Goal: Information Seeking & Learning: Learn about a topic

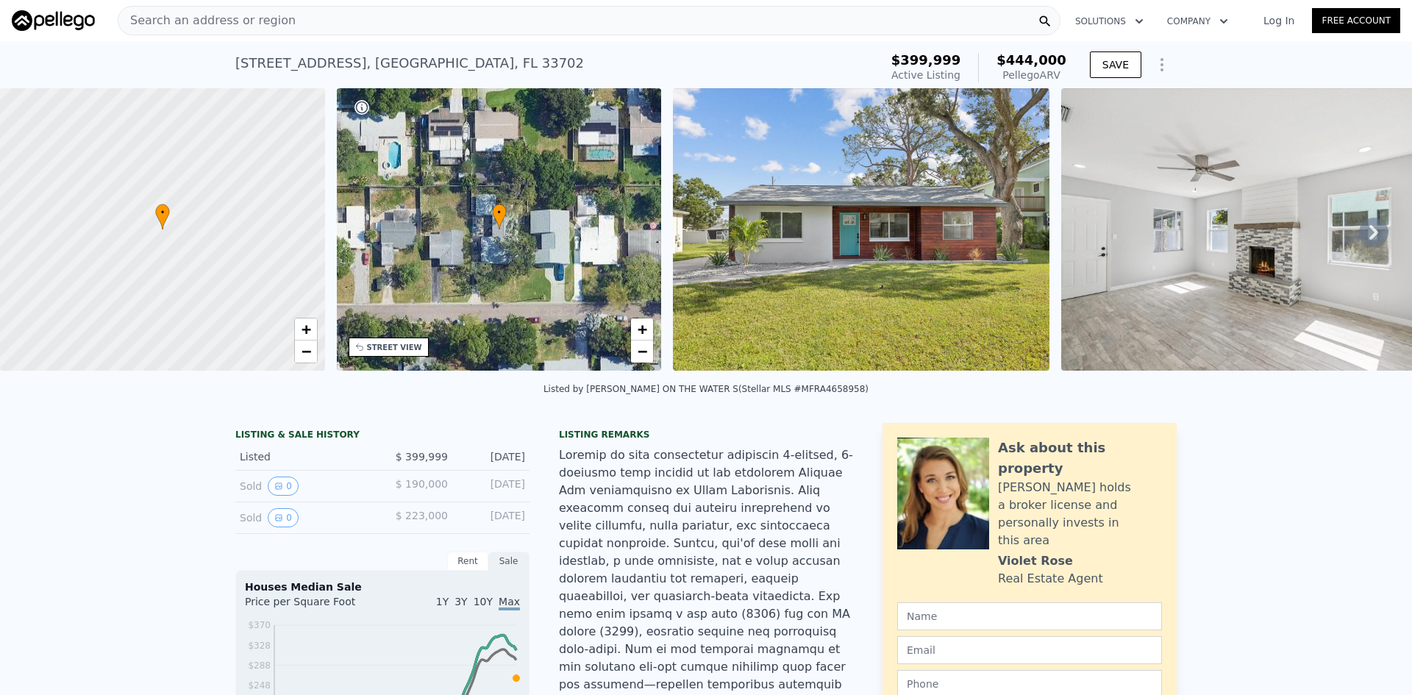
click at [528, 14] on div "Search an address or region" at bounding box center [589, 20] width 942 height 29
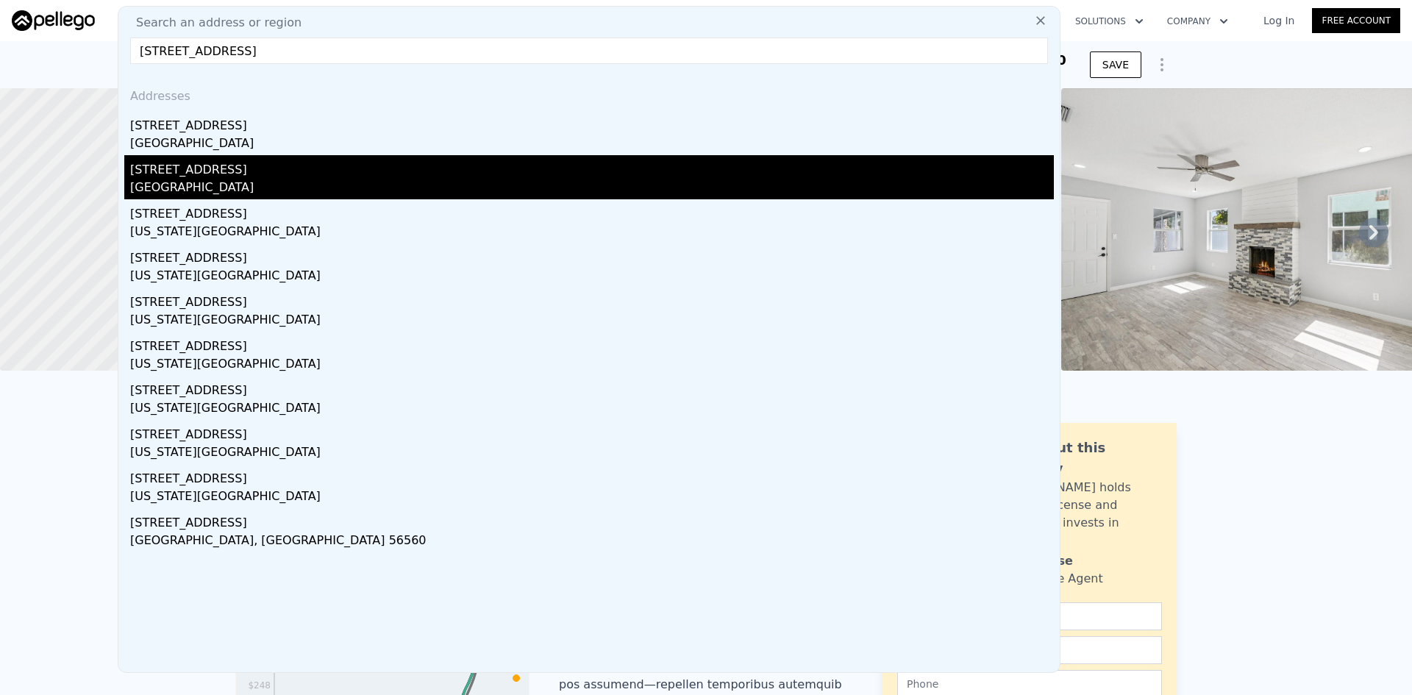
type input "[STREET_ADDRESS]"
click at [179, 181] on div "[GEOGRAPHIC_DATA]" at bounding box center [591, 189] width 923 height 21
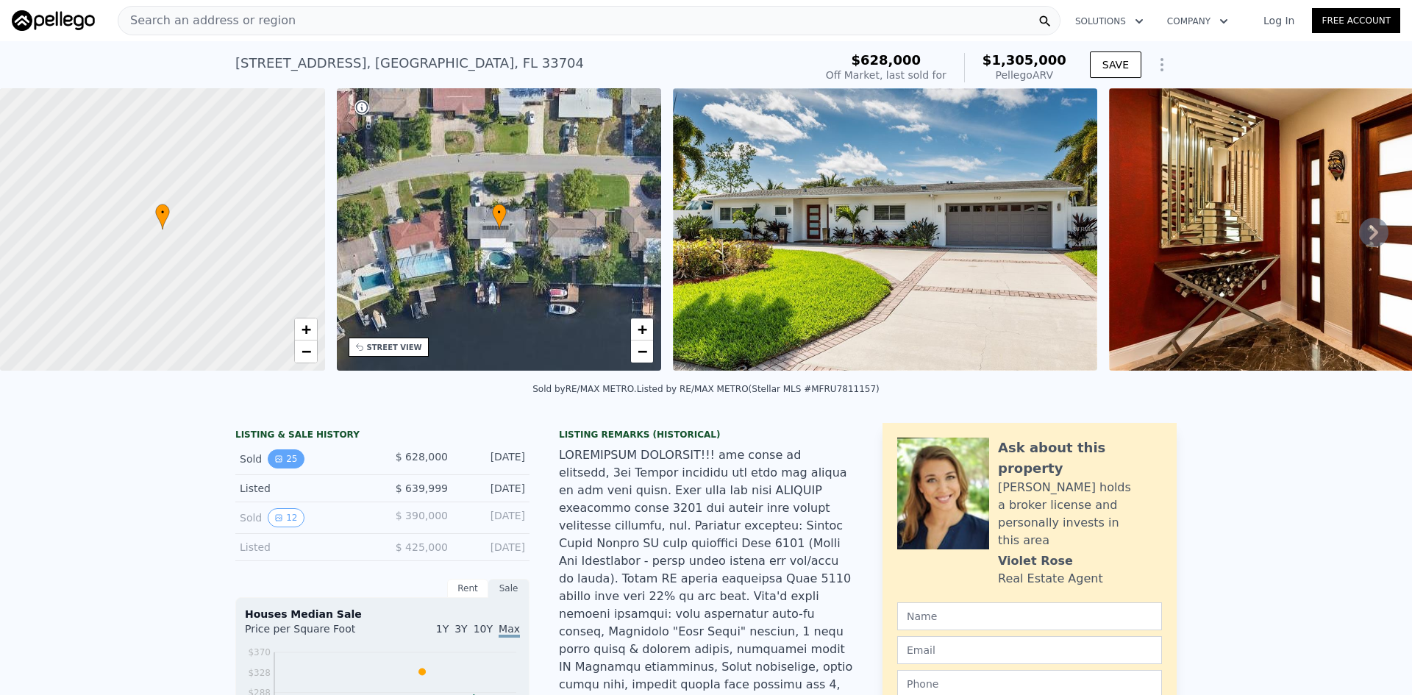
click at [279, 466] on button "25" at bounding box center [286, 458] width 36 height 19
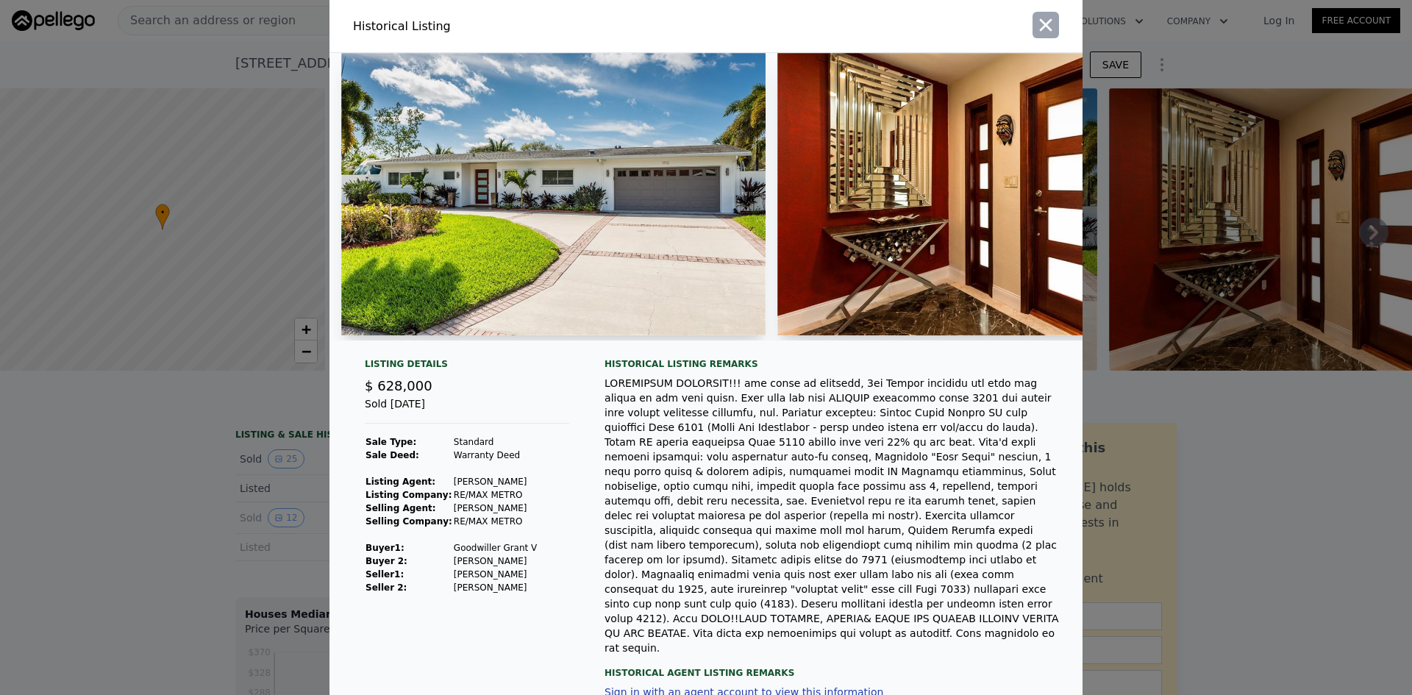
click at [1035, 30] on icon "button" at bounding box center [1045, 25] width 21 height 21
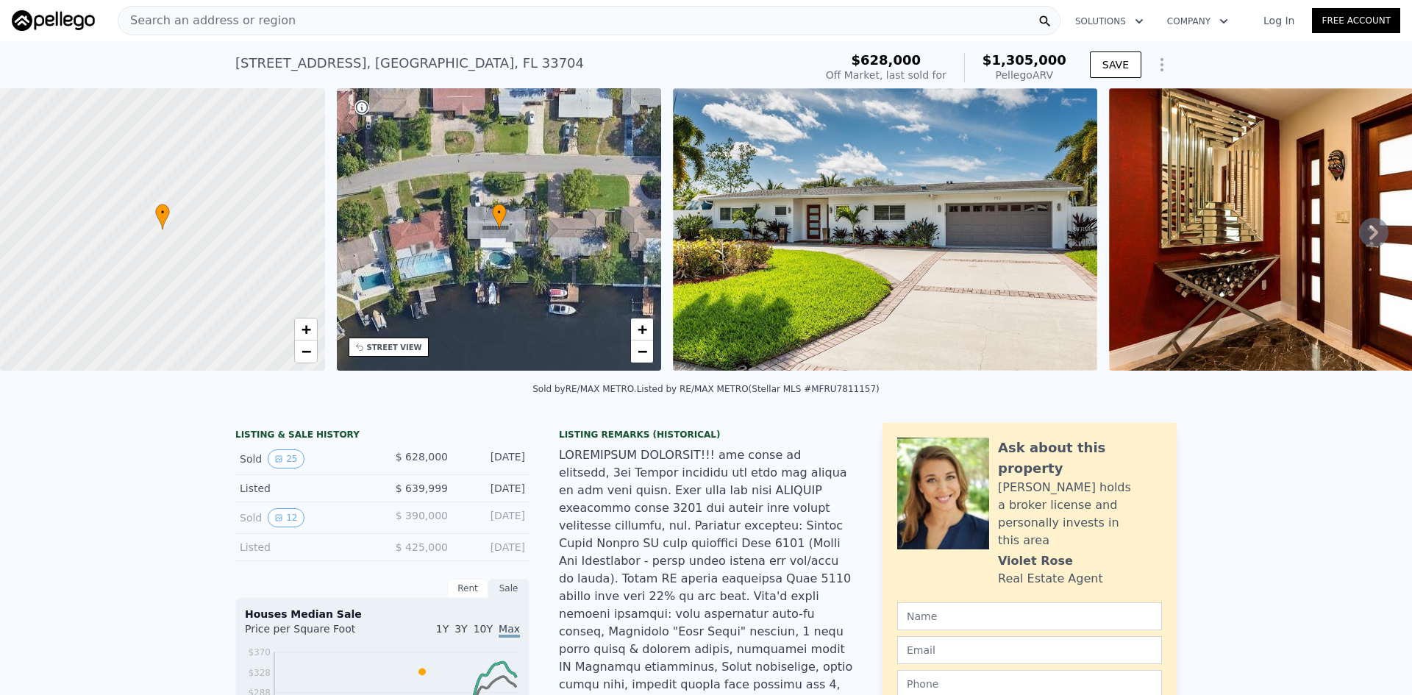
click at [396, 32] on div "Search an address or region" at bounding box center [589, 20] width 942 height 29
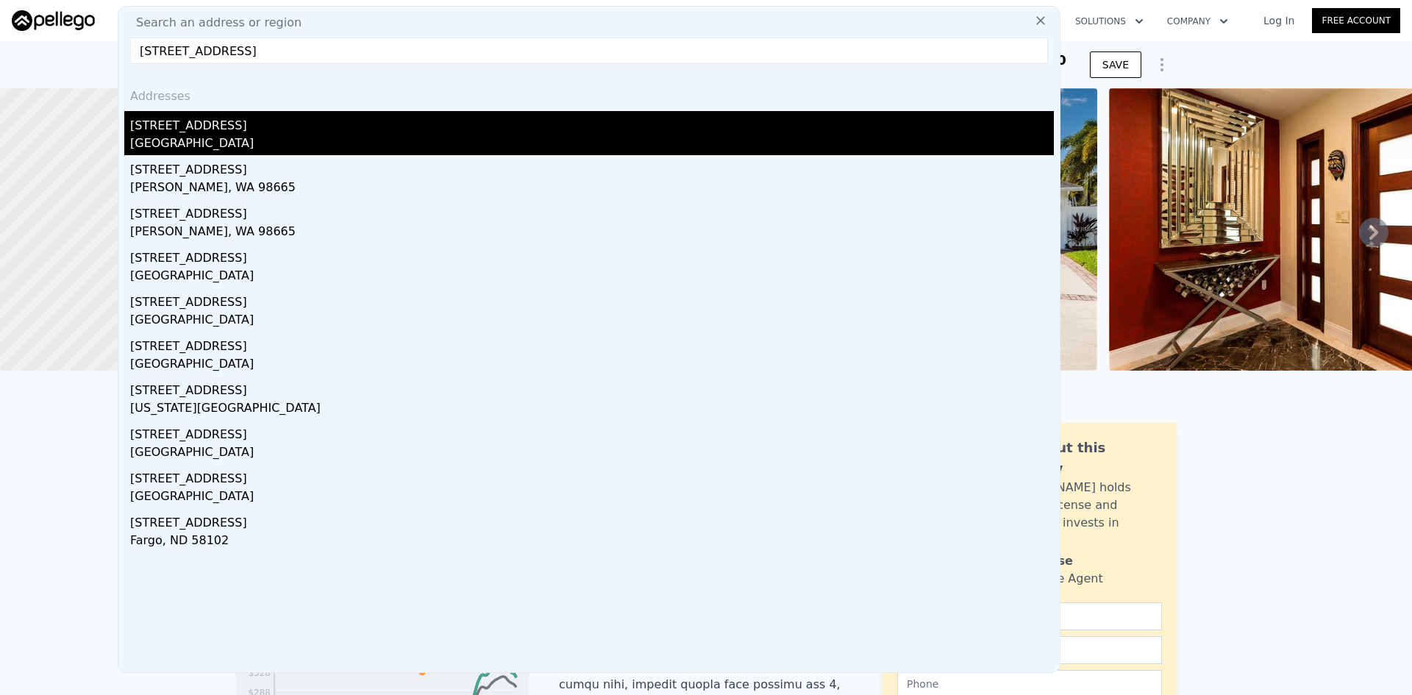
type input "[STREET_ADDRESS]"
click at [237, 122] on div "[STREET_ADDRESS]" at bounding box center [591, 123] width 923 height 24
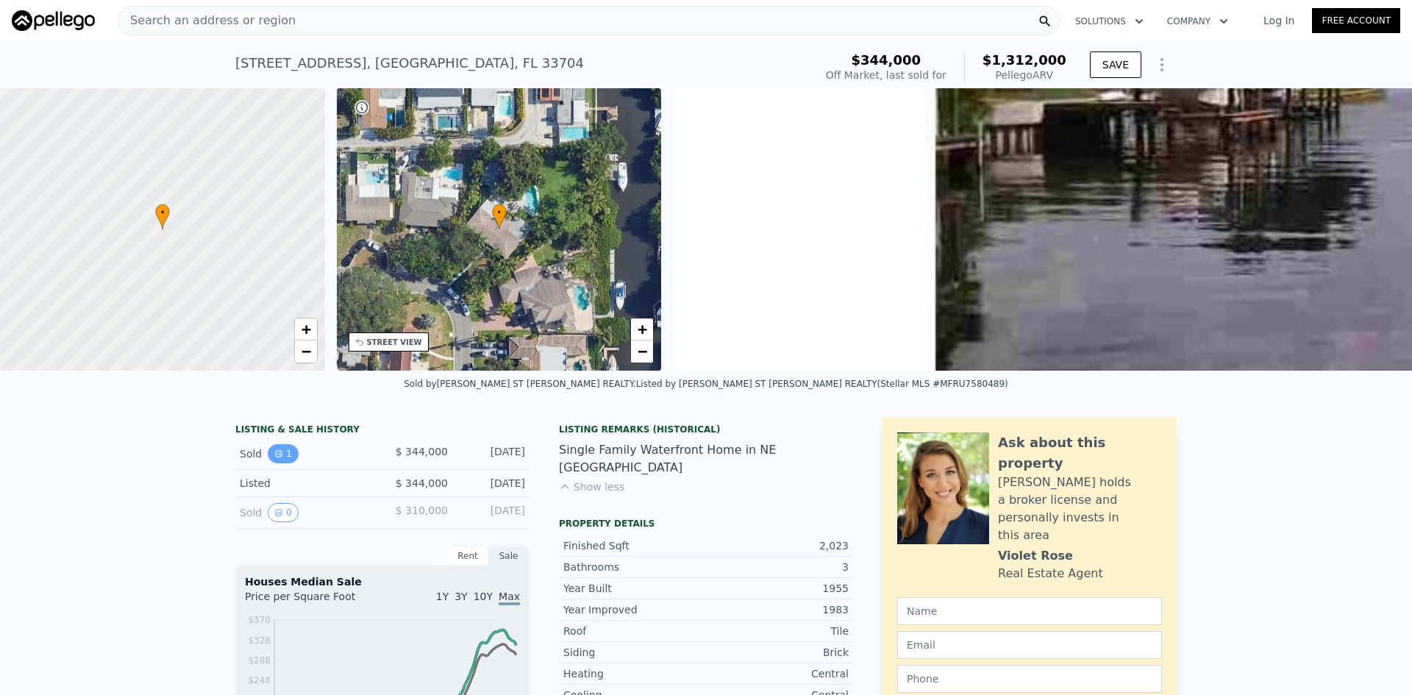
click at [275, 458] on icon "View historical data" at bounding box center [278, 453] width 9 height 9
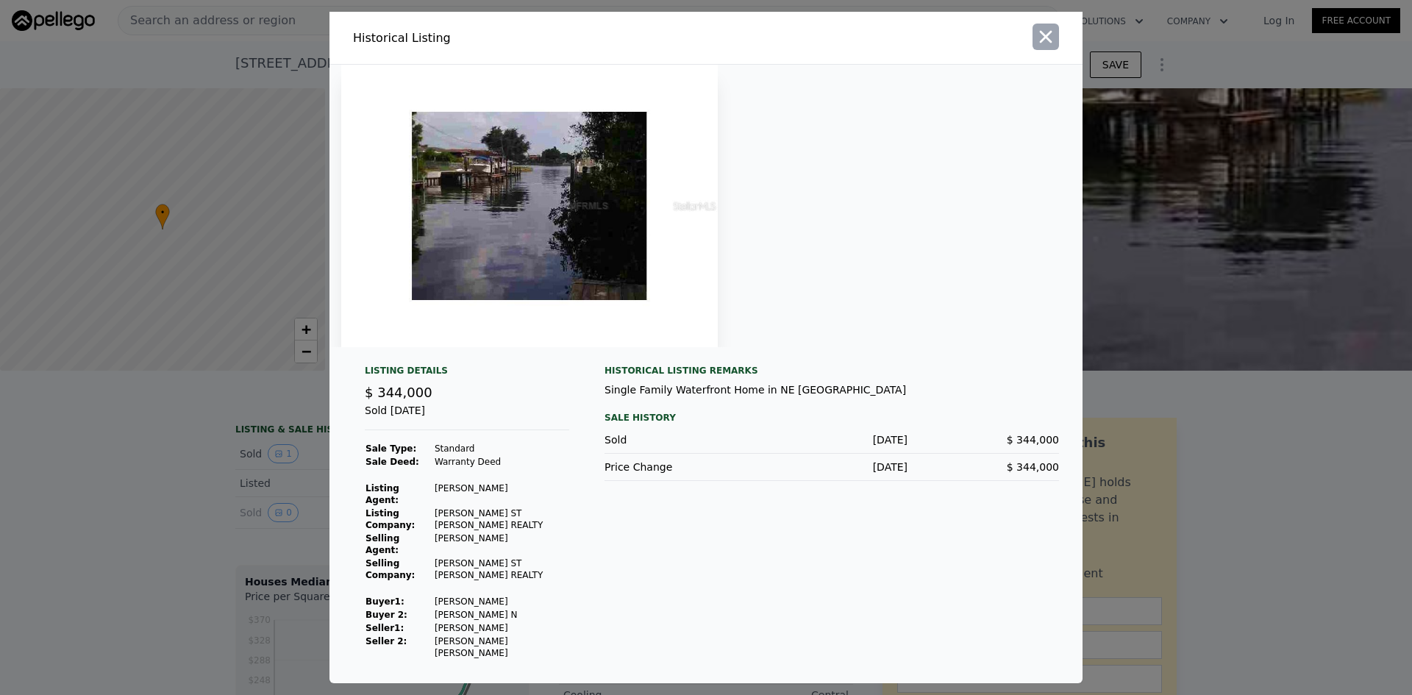
click at [1054, 47] on icon "button" at bounding box center [1045, 36] width 21 height 21
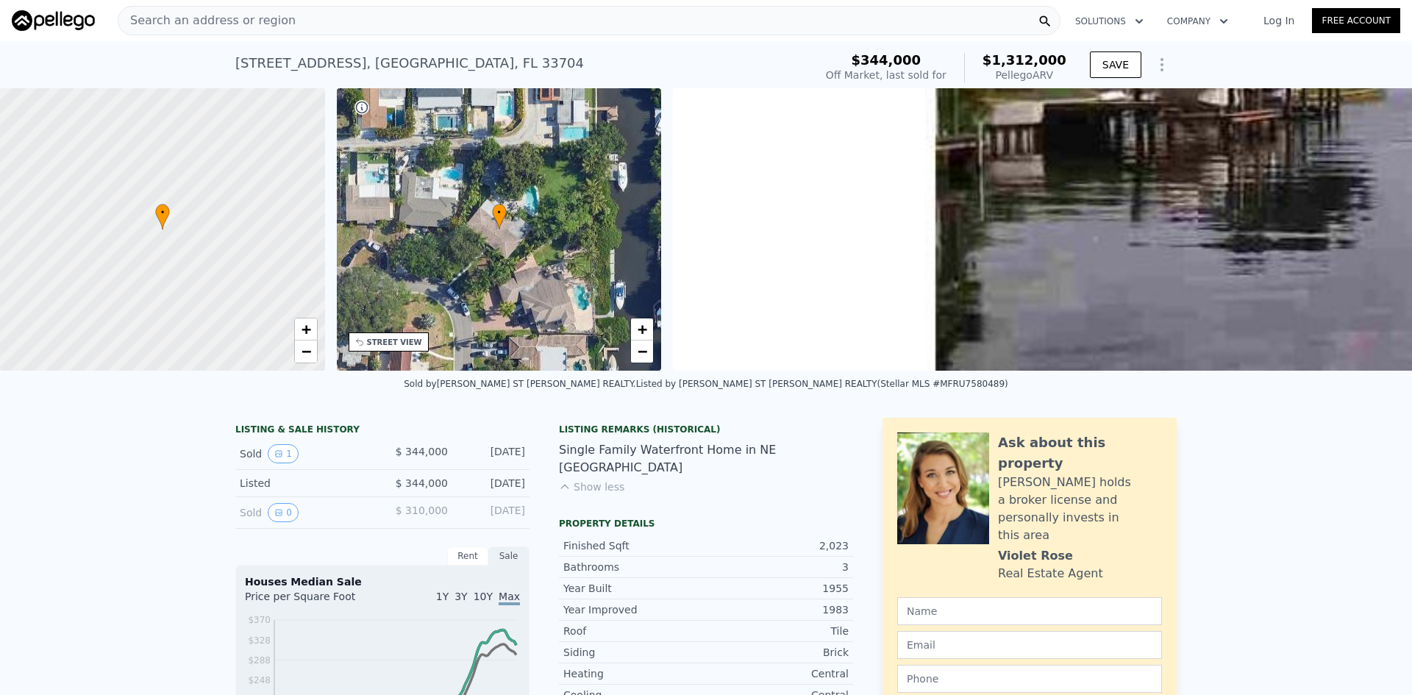
click at [235, 12] on span "Search an address or region" at bounding box center [206, 21] width 177 height 18
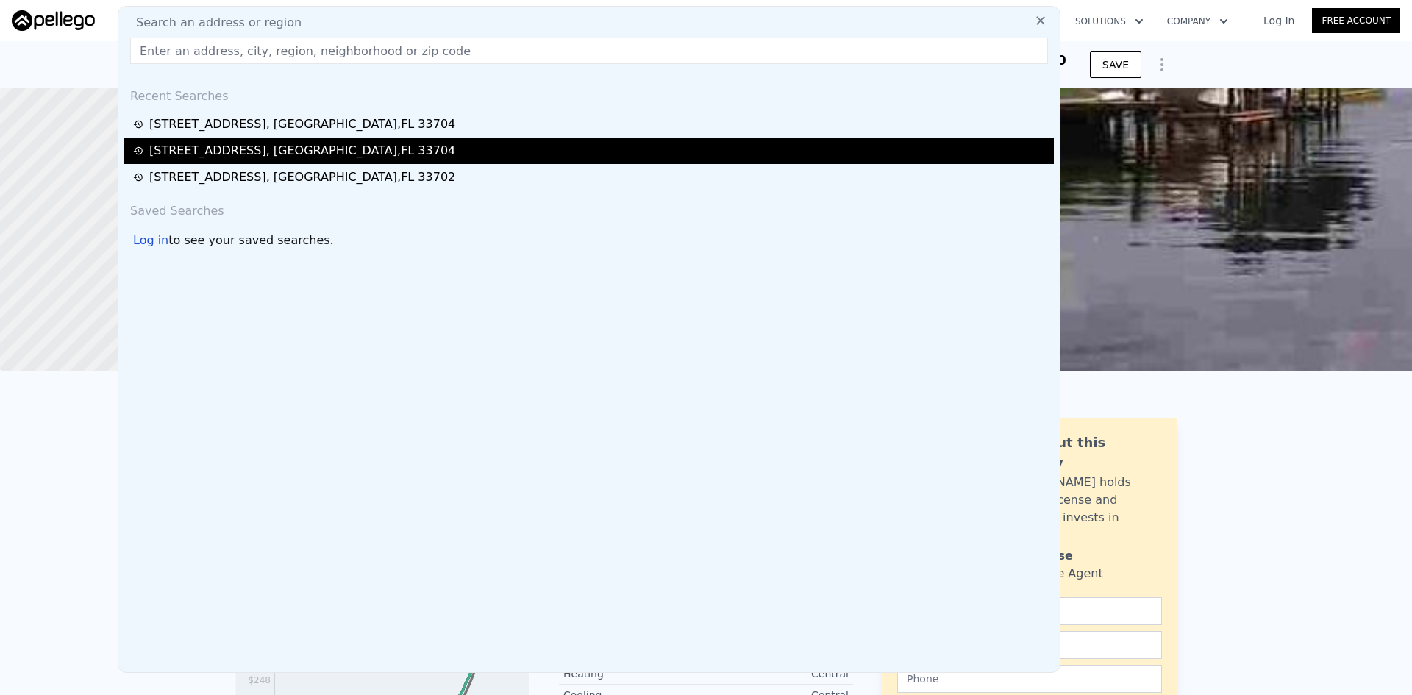
click at [254, 152] on div "[STREET_ADDRESS]" at bounding box center [302, 151] width 306 height 18
type input "3"
type input "4.5"
type input "1440"
type input "2626"
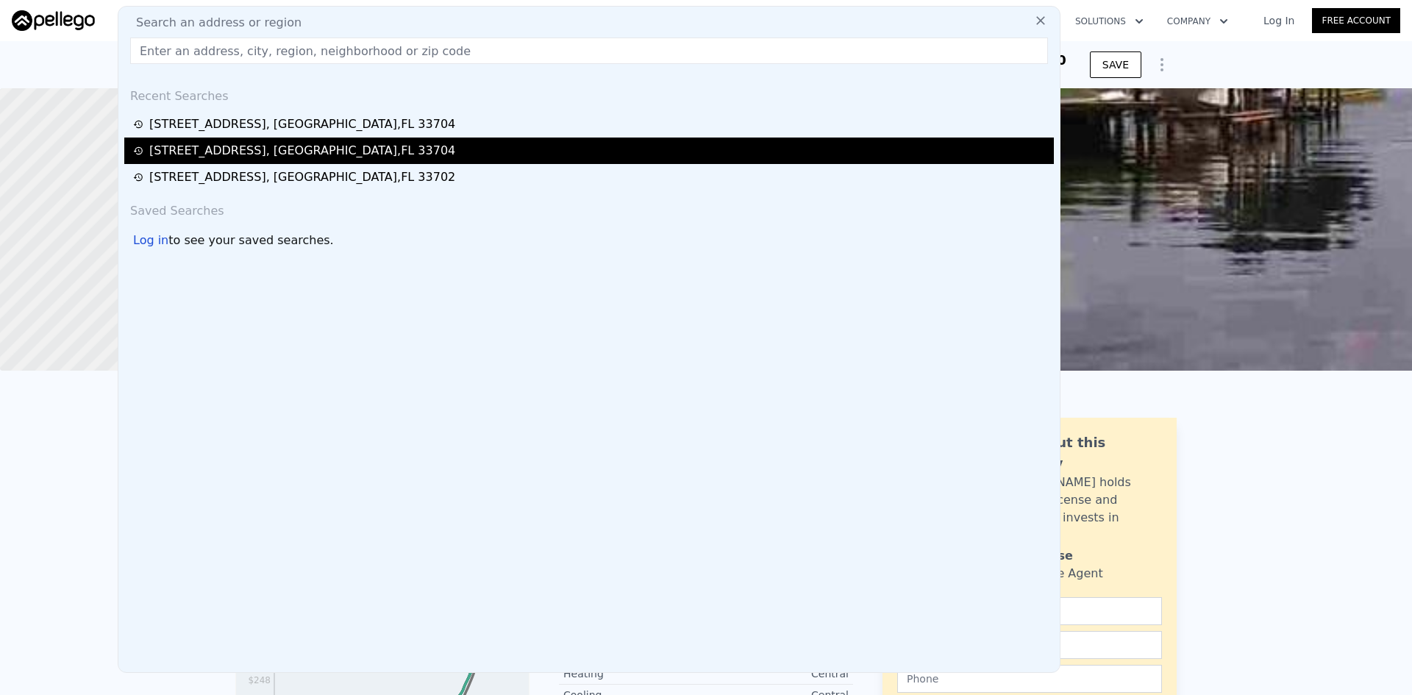
type input "7806"
type input "$ 1,305,000"
type input "$ 541,119"
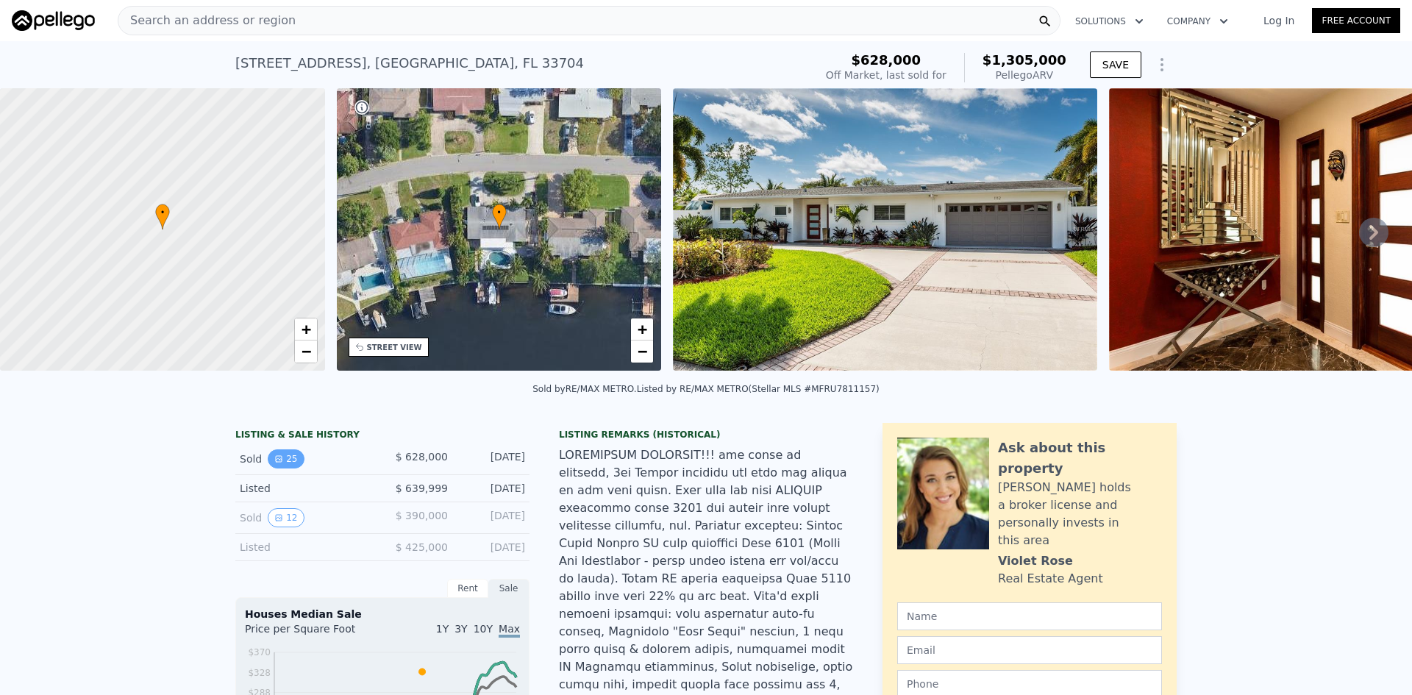
click at [276, 463] on icon "View historical data" at bounding box center [278, 458] width 9 height 9
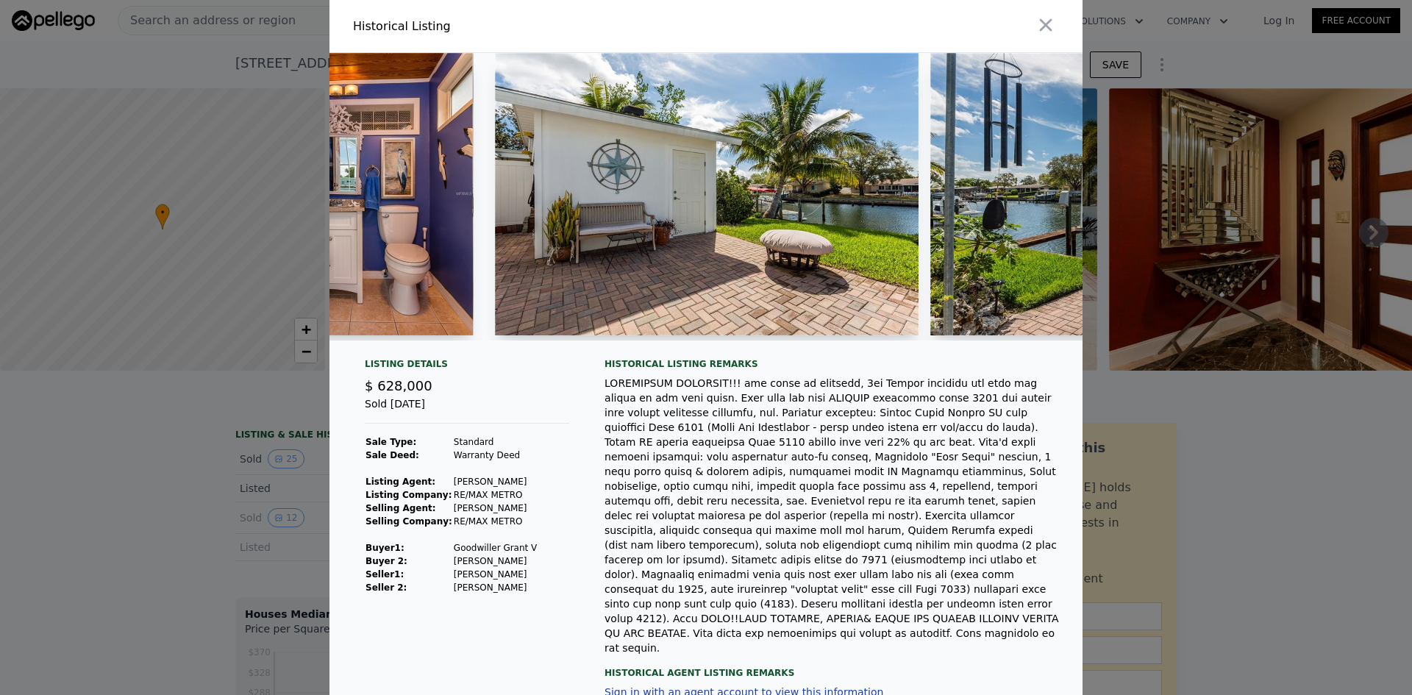
scroll to position [0, 7755]
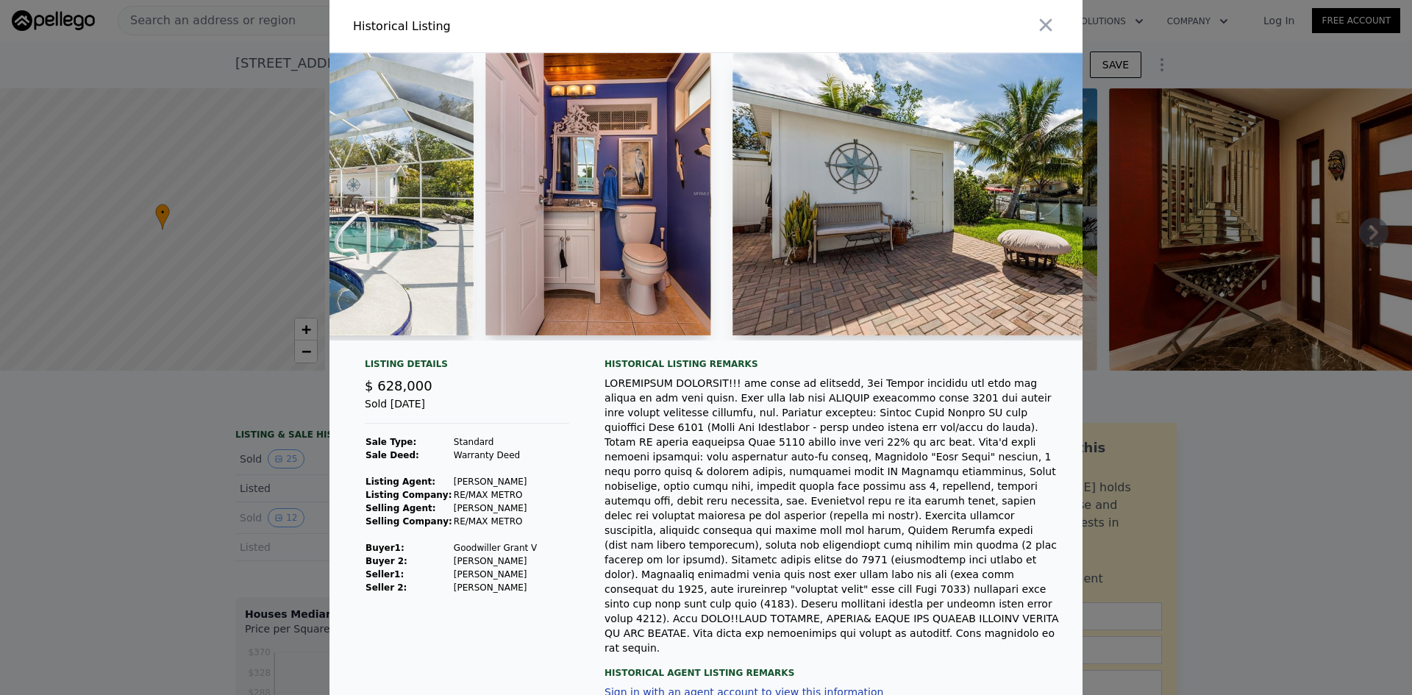
drag, startPoint x: 1028, startPoint y: 24, endPoint x: 989, endPoint y: 21, distance: 39.0
click at [1032, 24] on button "button" at bounding box center [1045, 25] width 26 height 26
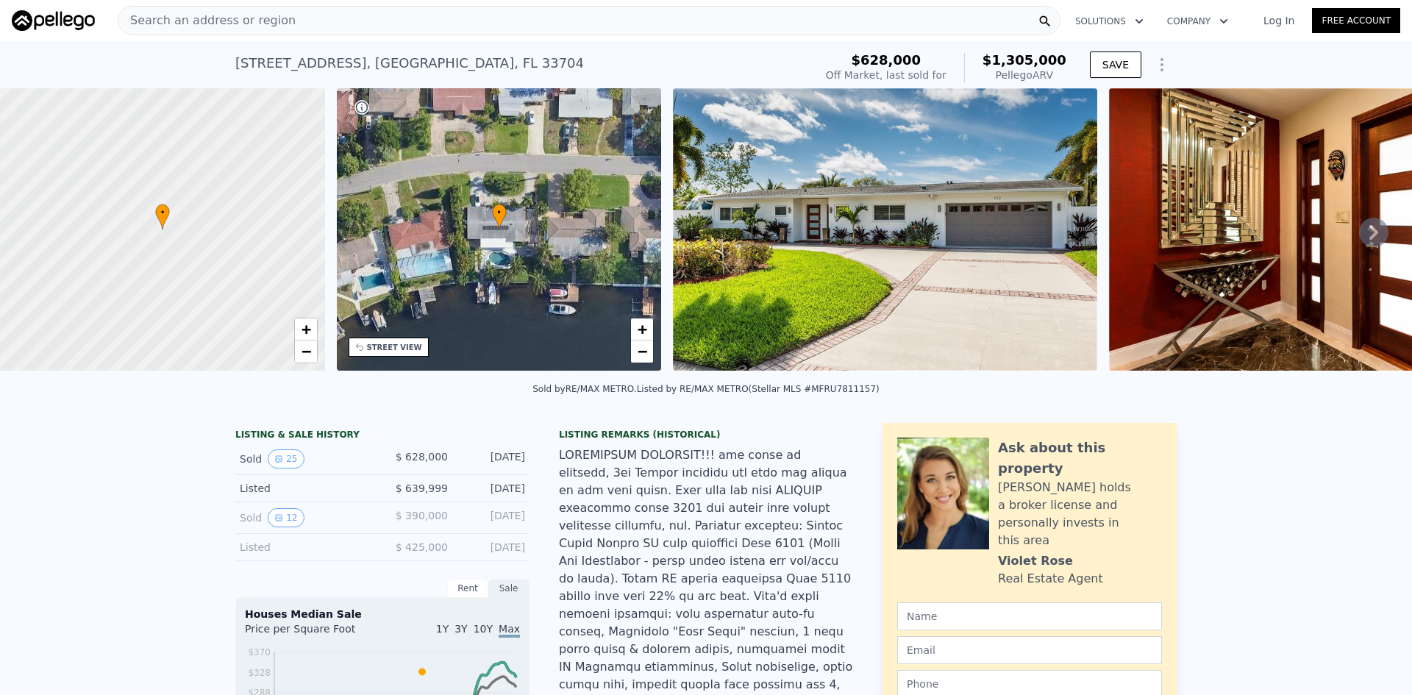
click at [292, 26] on div "Search an address or region" at bounding box center [589, 20] width 942 height 29
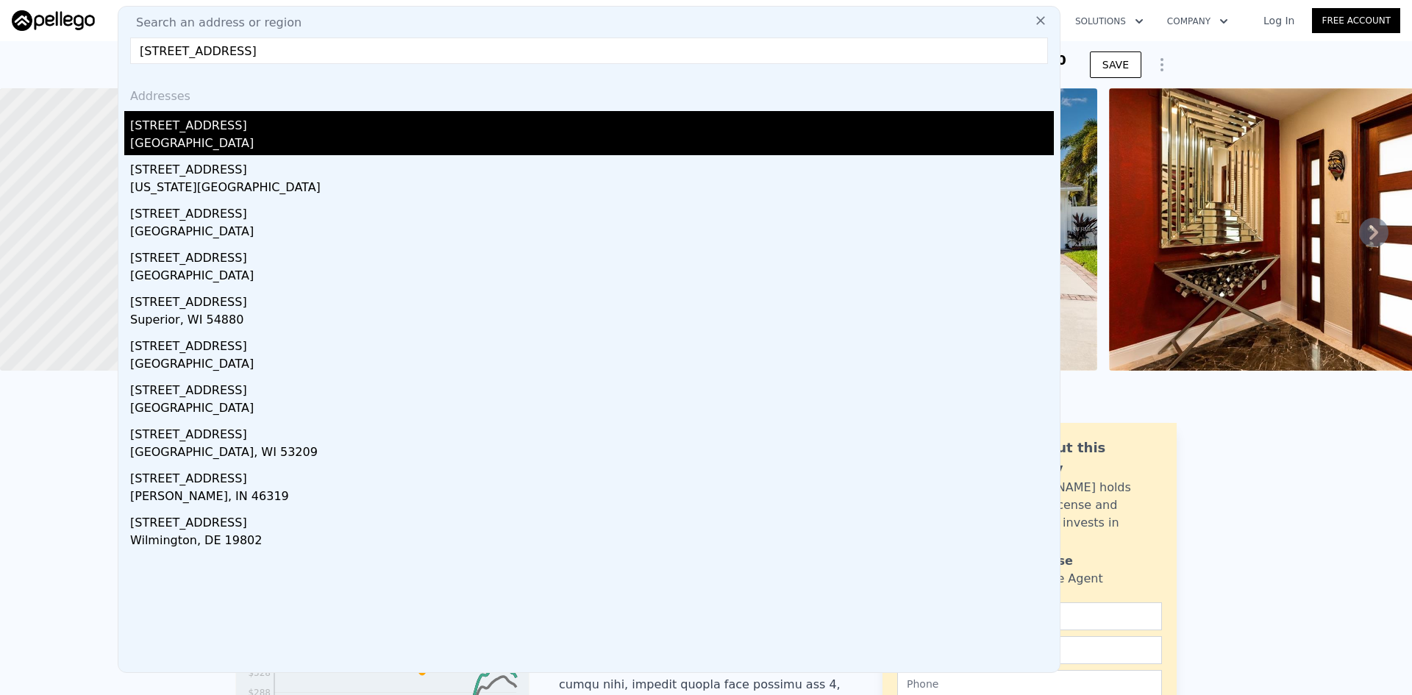
type input "[STREET_ADDRESS]"
click at [219, 118] on div "[STREET_ADDRESS]" at bounding box center [591, 123] width 923 height 24
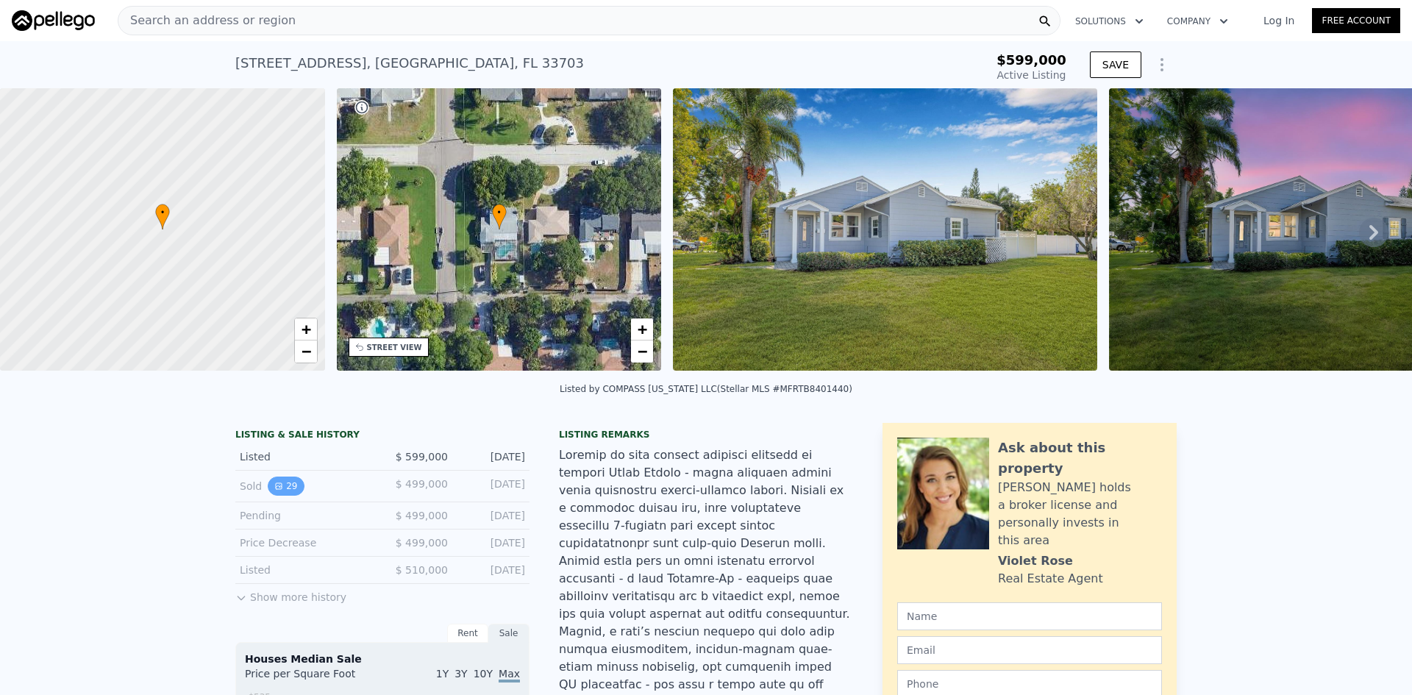
click at [288, 496] on button "29" at bounding box center [286, 485] width 36 height 19
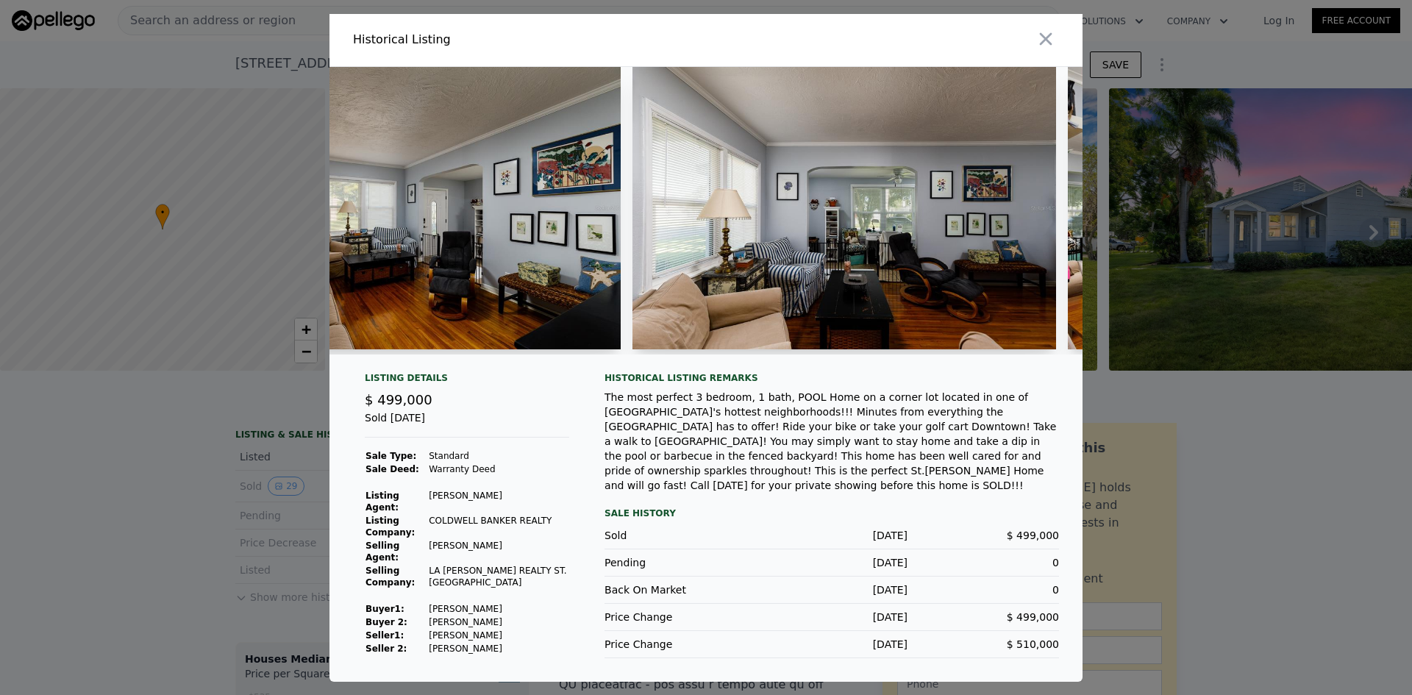
scroll to position [0, 3640]
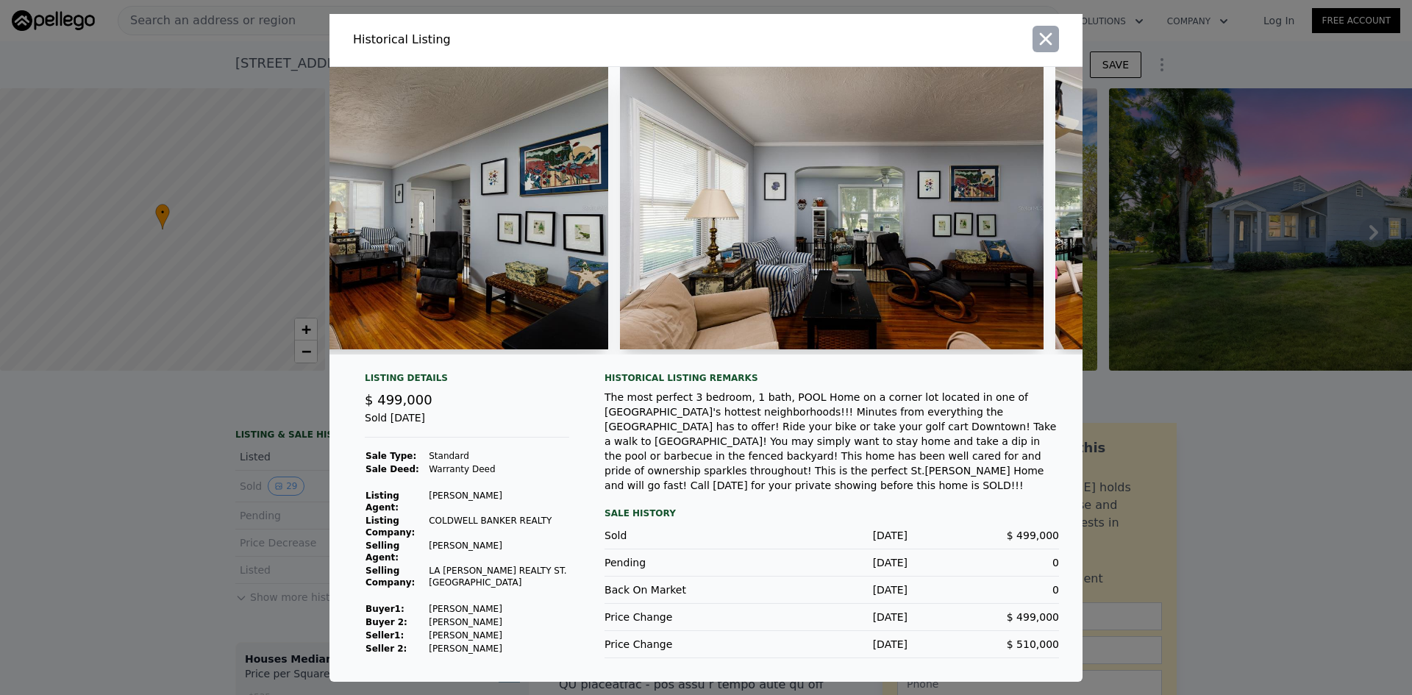
click at [1043, 43] on icon "button" at bounding box center [1046, 38] width 12 height 12
